Goal: Transaction & Acquisition: Purchase product/service

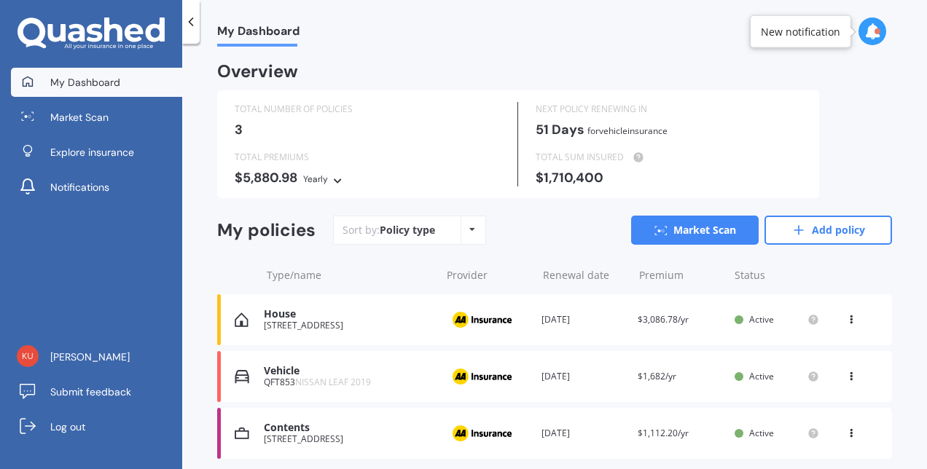
click at [321, 374] on div "Vehicle" at bounding box center [349, 371] width 170 height 12
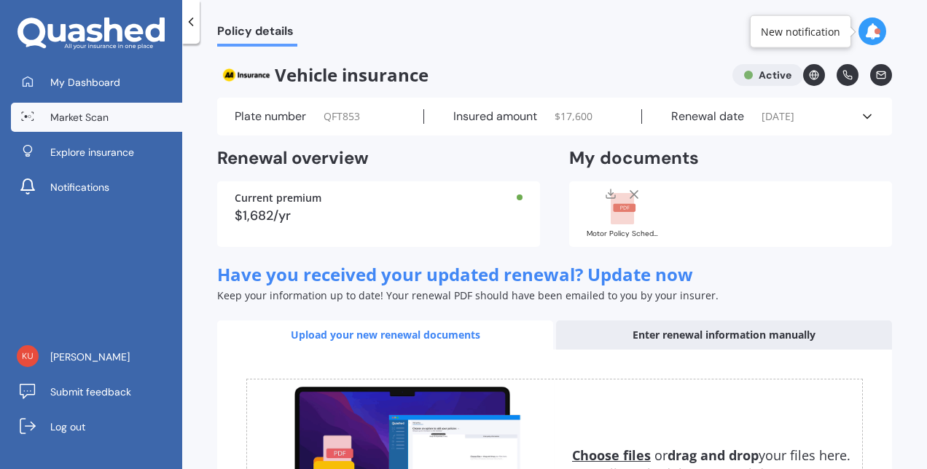
click at [90, 119] on span "Market Scan" at bounding box center [79, 117] width 58 height 15
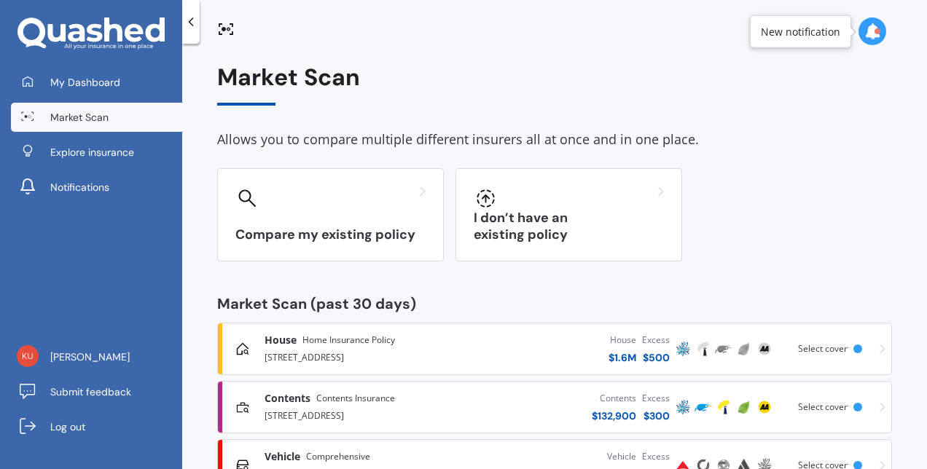
scroll to position [55, 0]
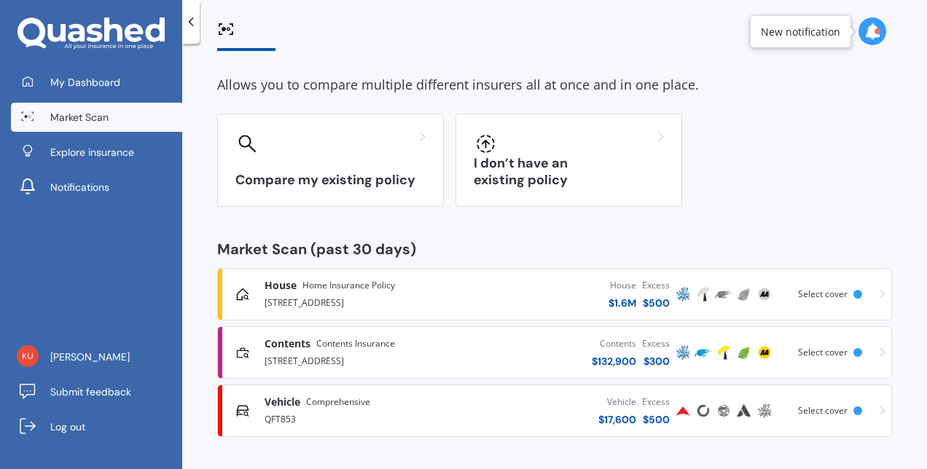
click at [356, 404] on span "Comprehensive" at bounding box center [338, 402] width 64 height 15
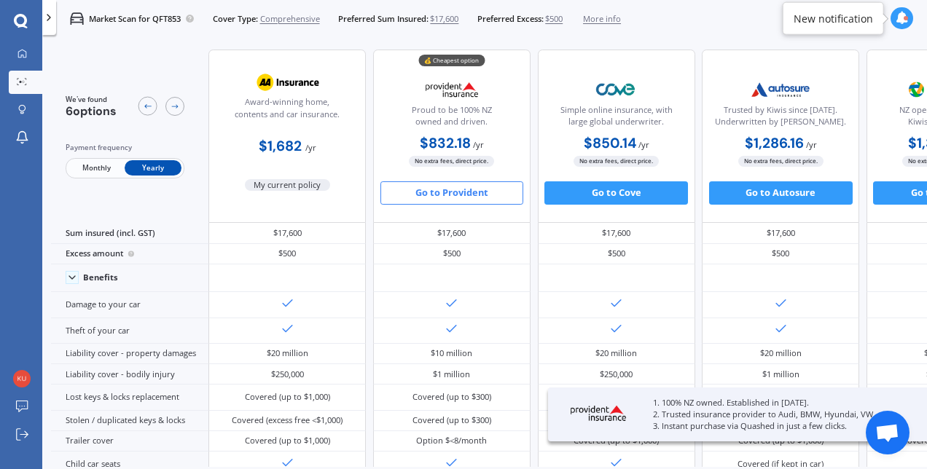
click at [476, 185] on button "Go to Provident" at bounding box center [452, 192] width 144 height 23
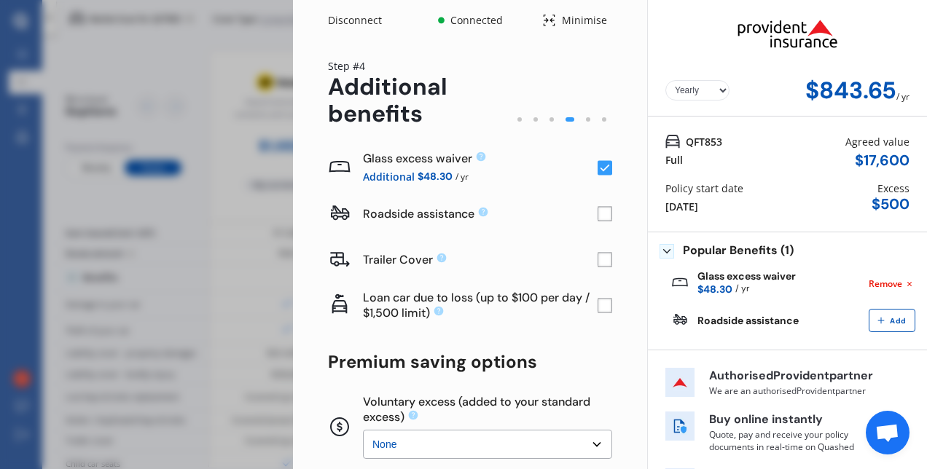
scroll to position [138, 0]
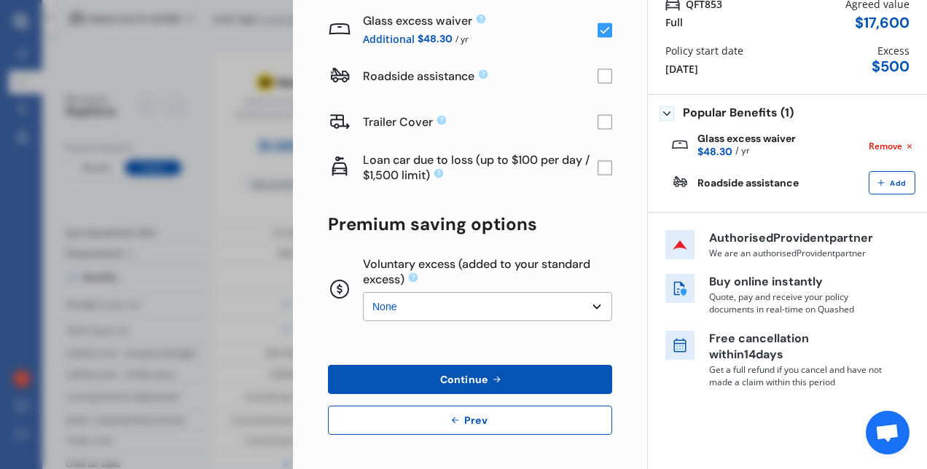
click at [475, 305] on select "None $200 $450 $700 $950 $1,200 $1,700" at bounding box center [487, 306] width 249 height 29
click at [363, 292] on select "None $200 $450 $700 $950 $1,200 $1,700" at bounding box center [487, 306] width 249 height 29
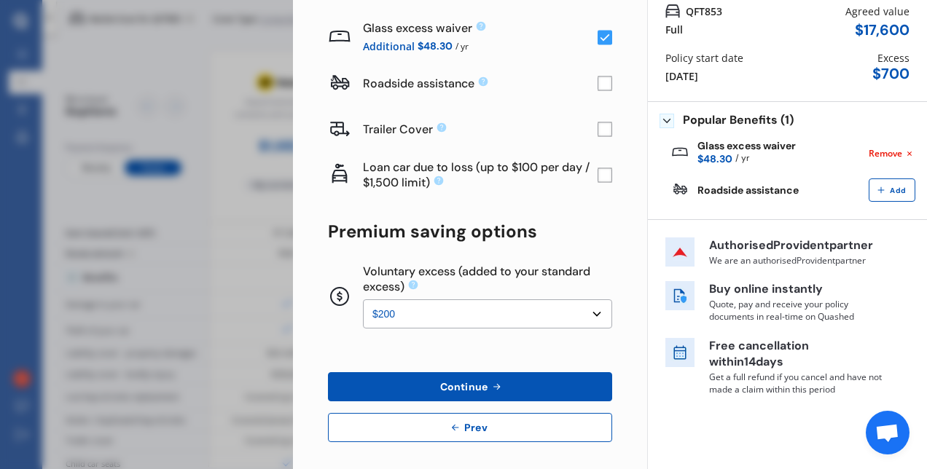
scroll to position [131, 0]
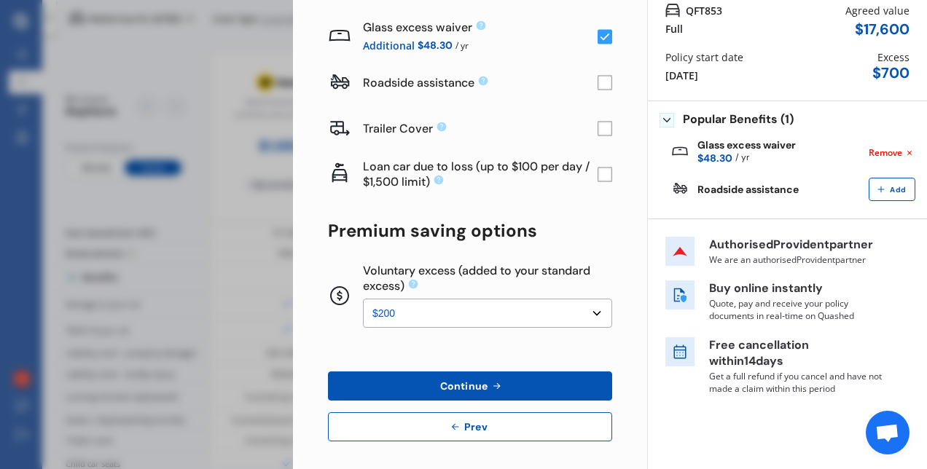
click at [439, 313] on select "None $200 $450 $700 $950 $1,200 $1,700" at bounding box center [487, 313] width 249 height 29
select select "0"
click at [363, 299] on select "None $200 $450 $700 $950 $1,200 $1,700" at bounding box center [487, 313] width 249 height 29
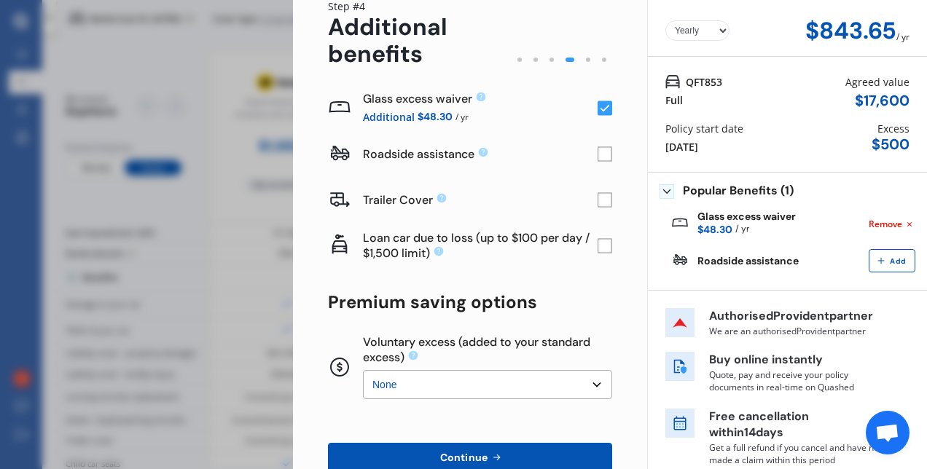
scroll to position [0, 0]
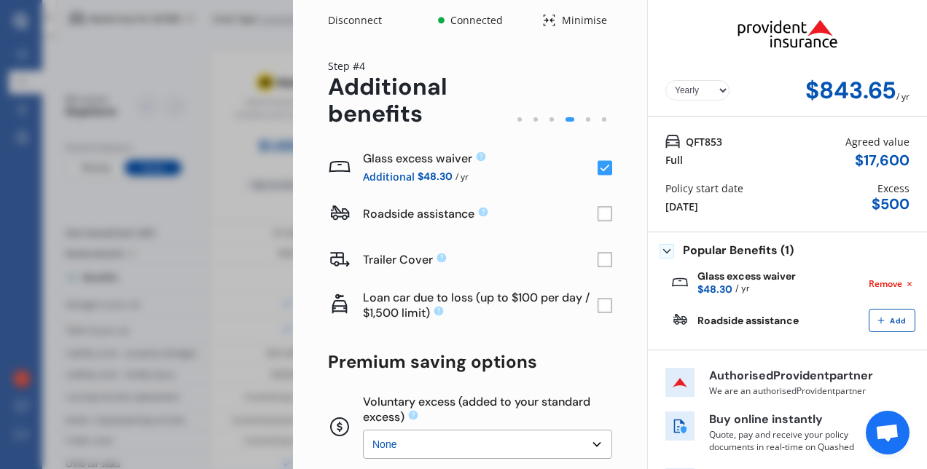
click at [680, 93] on select "Yearly Monthly" at bounding box center [697, 90] width 64 height 20
select select "Monthly"
click at [665, 80] on select "Yearly Monthly" at bounding box center [697, 90] width 64 height 20
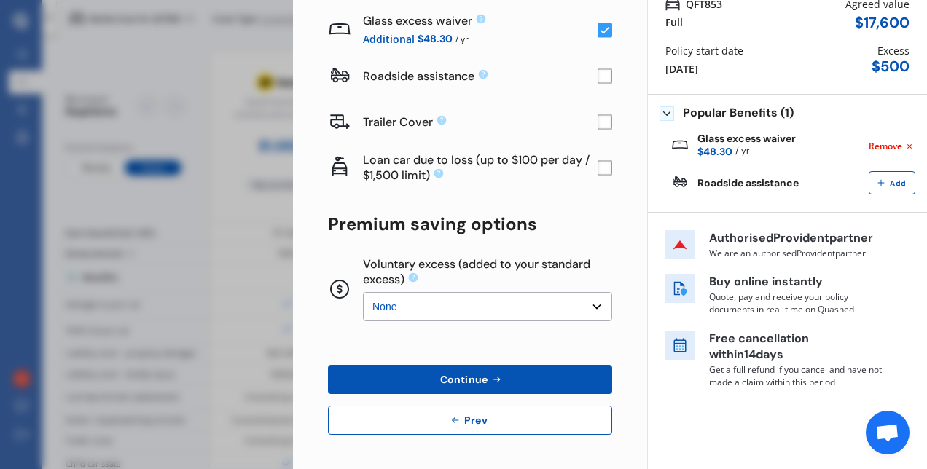
click at [526, 376] on button "Continue" at bounding box center [470, 379] width 284 height 29
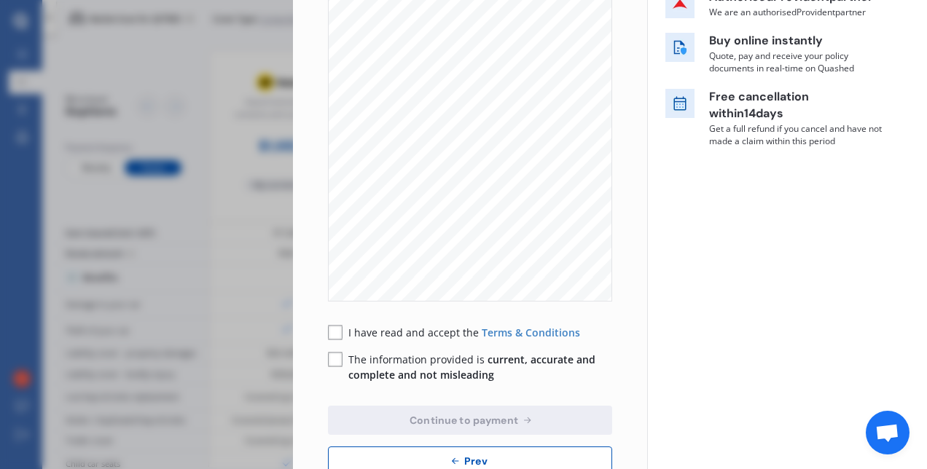
scroll to position [302, 0]
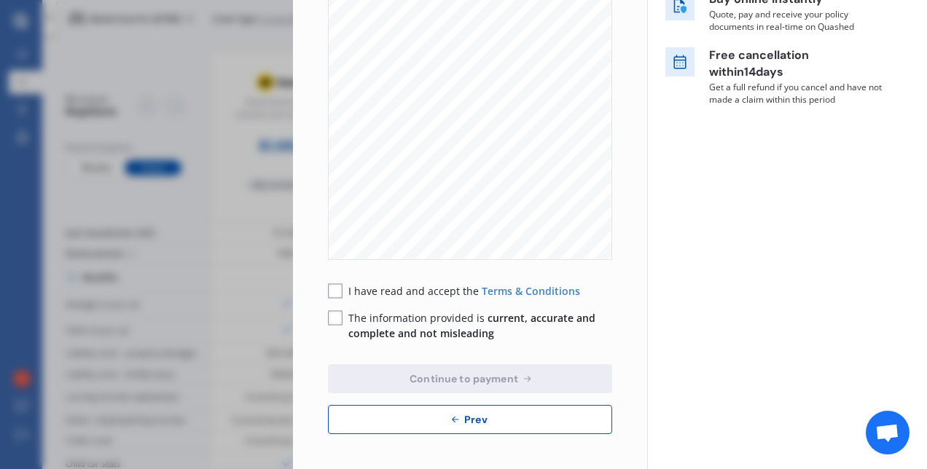
click at [331, 290] on rect at bounding box center [335, 291] width 15 height 15
click at [331, 320] on rect at bounding box center [335, 318] width 15 height 15
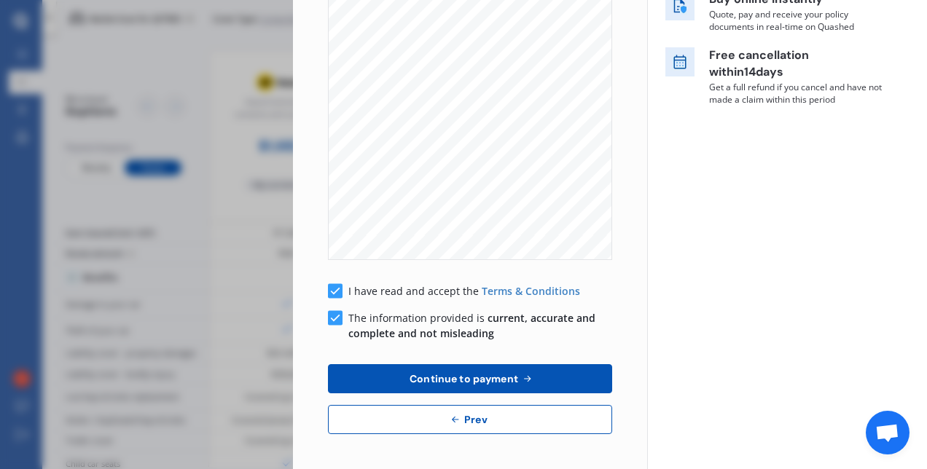
click at [372, 373] on button "Continue to payment" at bounding box center [470, 378] width 284 height 29
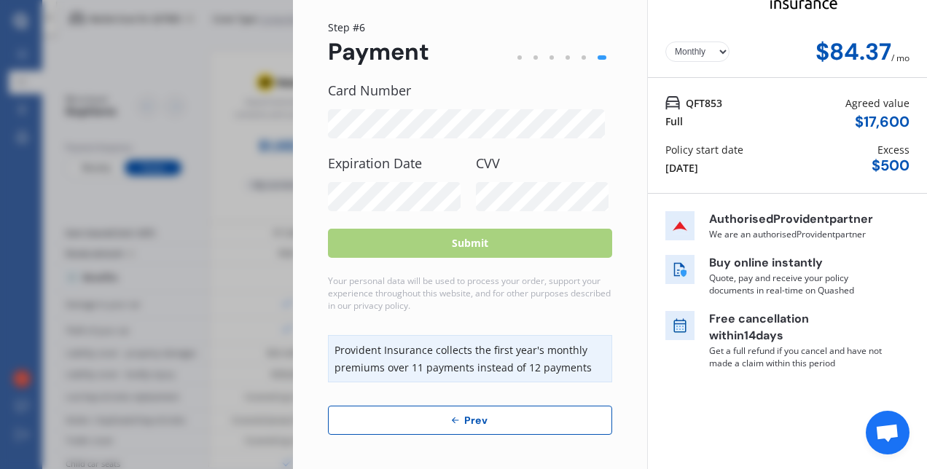
scroll to position [0, 0]
